Goal: Transaction & Acquisition: Book appointment/travel/reservation

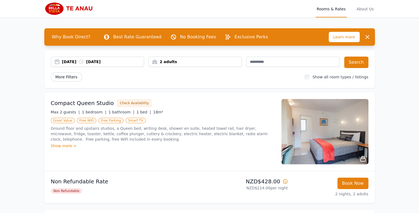
click at [67, 77] on span "More Filters" at bounding box center [66, 76] width 31 height 9
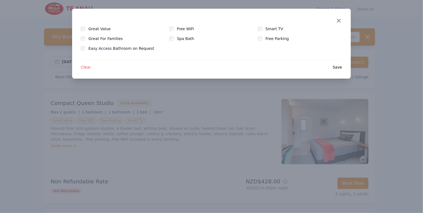
click at [337, 23] on icon "button" at bounding box center [338, 20] width 7 height 7
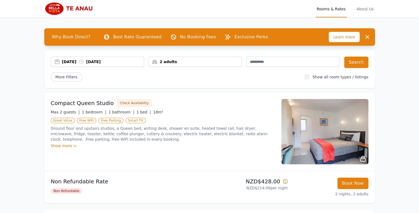
click at [197, 58] on div "2 adults" at bounding box center [196, 62] width 94 height 10
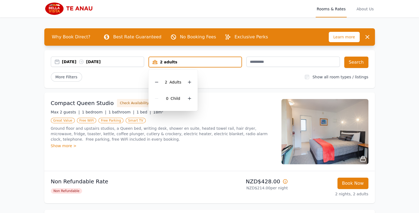
click at [356, 79] on label "Show all room types / listings" at bounding box center [341, 77] width 56 height 4
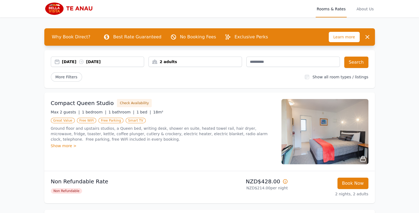
click at [350, 77] on label "Show all room types / listings" at bounding box center [341, 77] width 56 height 4
click at [166, 62] on div "2 adults" at bounding box center [195, 61] width 93 height 5
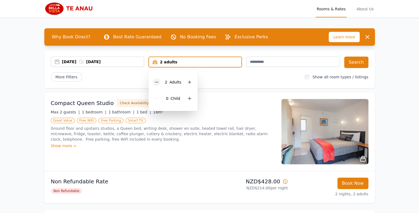
click at [158, 81] on icon at bounding box center [157, 82] width 4 height 4
click at [289, 84] on div "27 Oct 2025 29 Oct 2025 1 adult 1 Adult 0 Child Search More Filters Show all ro…" at bounding box center [209, 69] width 331 height 38
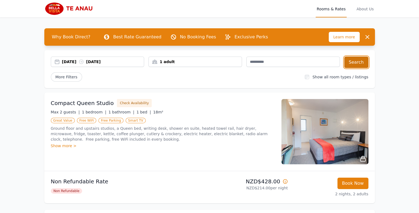
click at [356, 61] on button "Search" at bounding box center [356, 62] width 24 height 11
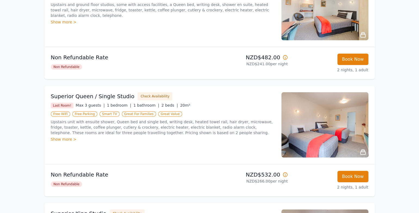
scroll to position [163, 0]
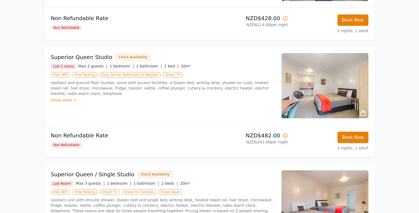
click at [66, 97] on div "Show more >" at bounding box center [163, 99] width 224 height 5
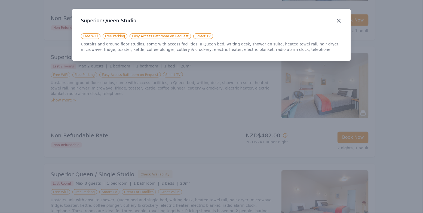
click at [341, 21] on icon "button" at bounding box center [338, 20] width 7 height 7
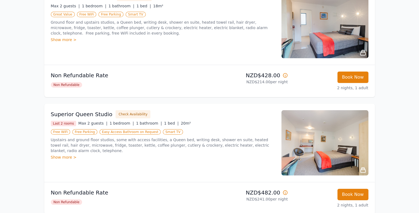
scroll to position [181, 0]
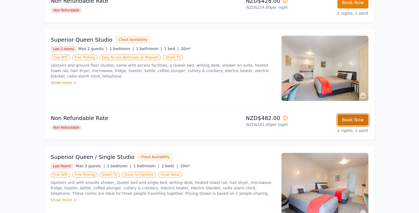
click at [365, 119] on button "Book Now" at bounding box center [353, 119] width 31 height 11
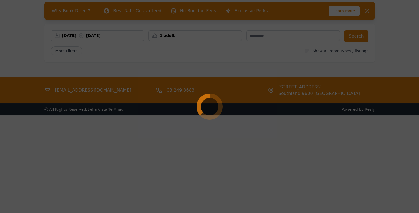
scroll to position [26, 0]
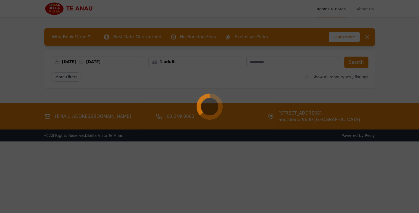
select select "**"
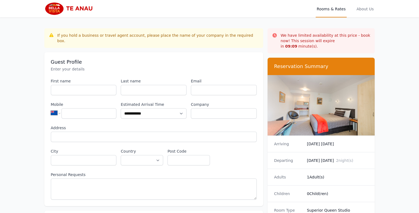
scroll to position [26, 0]
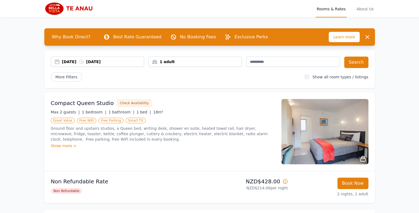
click at [90, 6] on img at bounding box center [70, 8] width 53 height 13
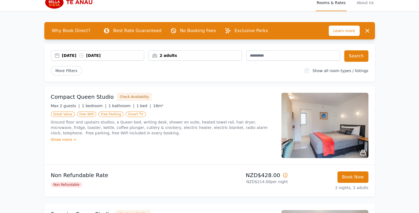
scroll to position [101, 0]
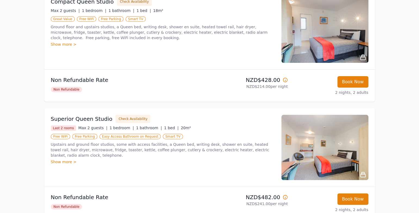
click at [286, 78] on icon at bounding box center [285, 79] width 5 height 5
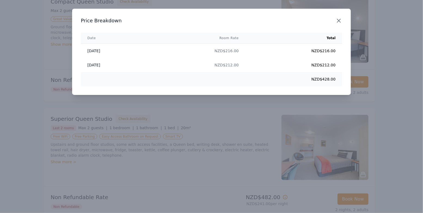
click at [337, 21] on icon "button" at bounding box center [338, 20] width 3 height 3
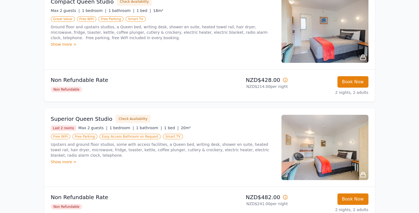
click at [287, 78] on icon at bounding box center [285, 79] width 5 height 5
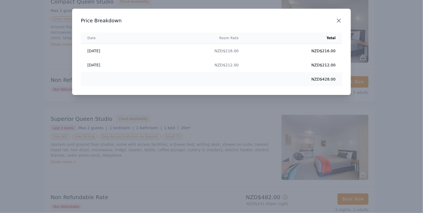
click at [340, 21] on icon "button" at bounding box center [338, 20] width 7 height 7
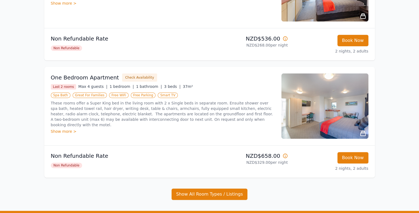
scroll to position [355, 0]
